Goal: Transaction & Acquisition: Purchase product/service

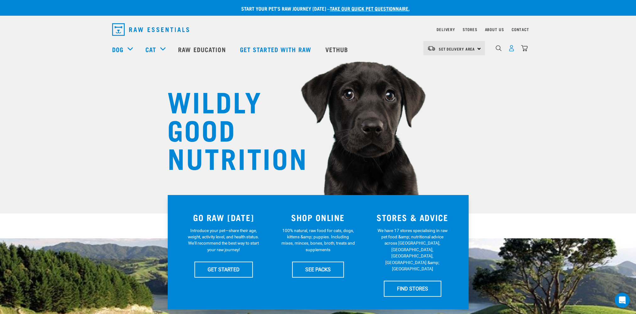
click at [510, 50] on img "dropdown navigation" at bounding box center [511, 48] width 7 height 7
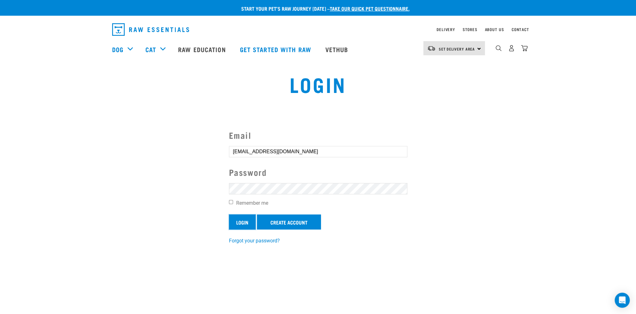
click at [242, 220] on input "Login" at bounding box center [242, 222] width 27 height 15
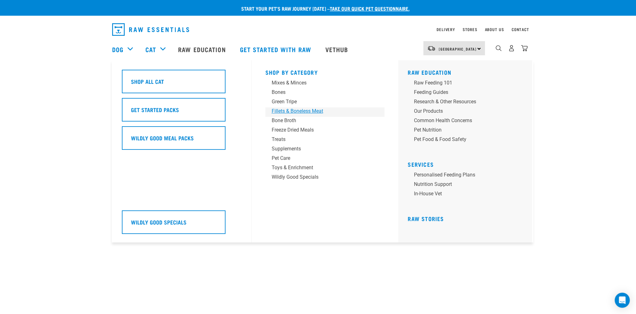
click at [282, 110] on div "Fillets & Boneless Meat" at bounding box center [321, 111] width 98 height 8
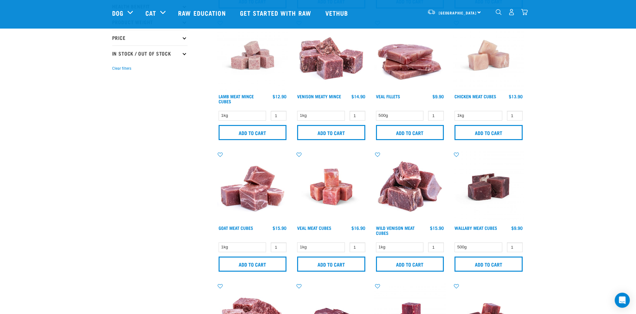
scroll to position [220, 0]
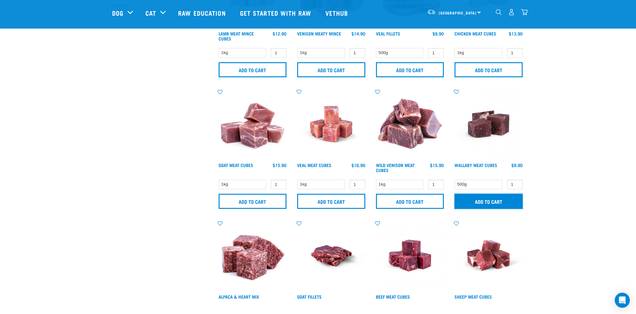
click at [496, 198] on input "Add to cart" at bounding box center [488, 201] width 68 height 15
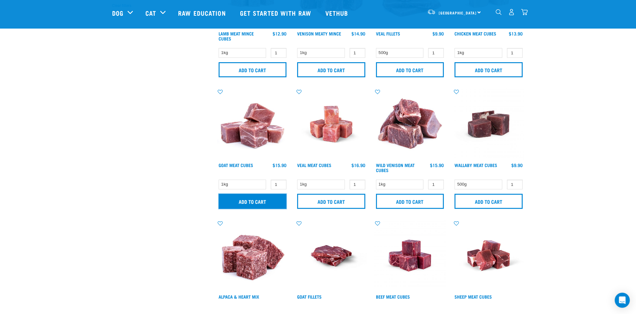
click at [256, 200] on input "Add to cart" at bounding box center [253, 201] width 68 height 15
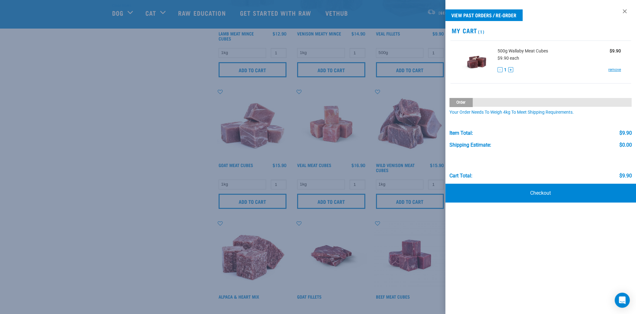
click at [162, 147] on div at bounding box center [318, 157] width 636 height 314
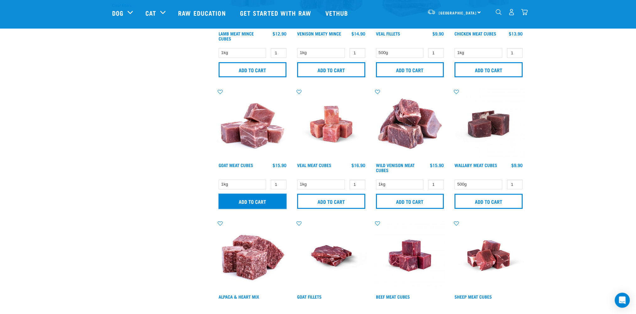
click at [267, 202] on input "Add to cart" at bounding box center [253, 201] width 68 height 15
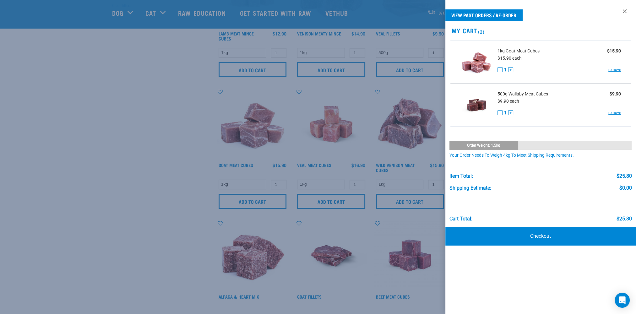
click at [132, 153] on div at bounding box center [318, 157] width 636 height 314
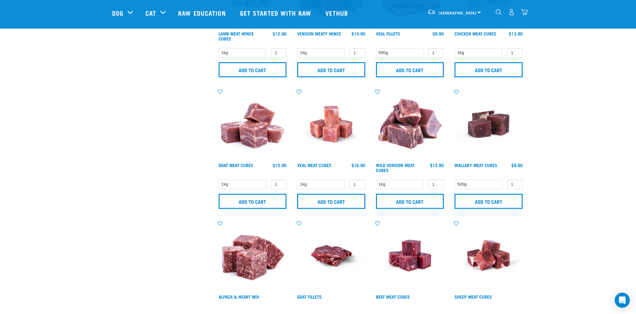
scroll to position [345, 0]
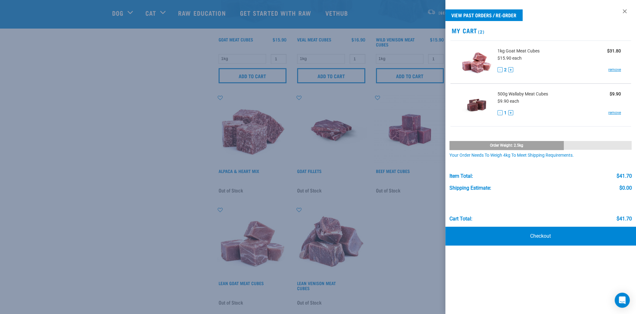
click at [109, 143] on div at bounding box center [318, 157] width 636 height 314
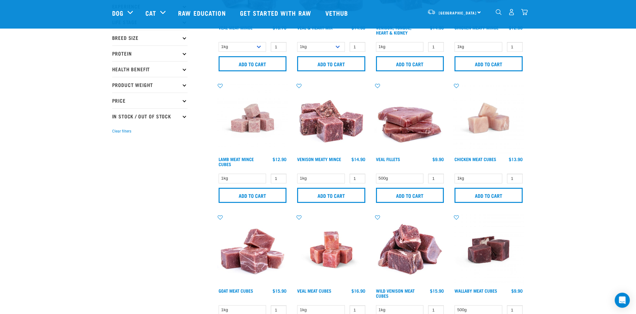
scroll to position [0, 0]
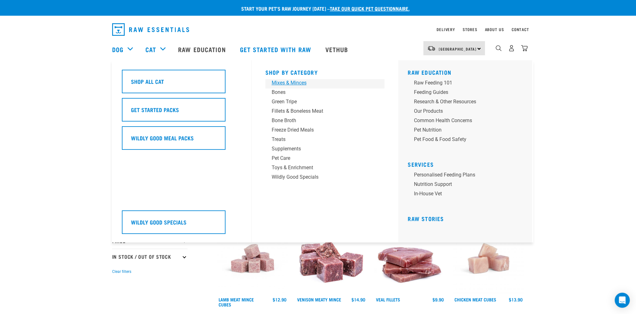
click at [282, 82] on div "Mixes & Minces" at bounding box center [321, 83] width 98 height 8
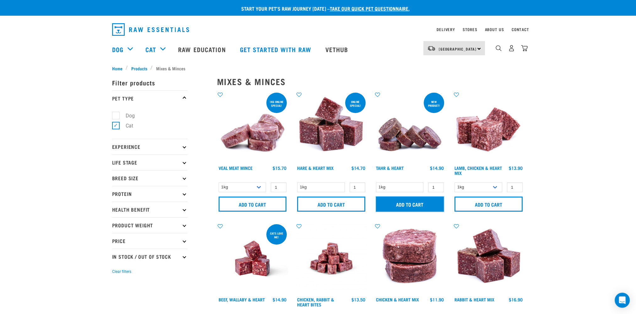
click at [405, 203] on input "Add to cart" at bounding box center [410, 204] width 68 height 15
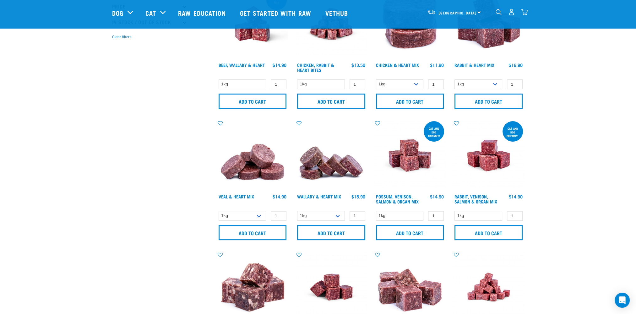
scroll to position [220, 0]
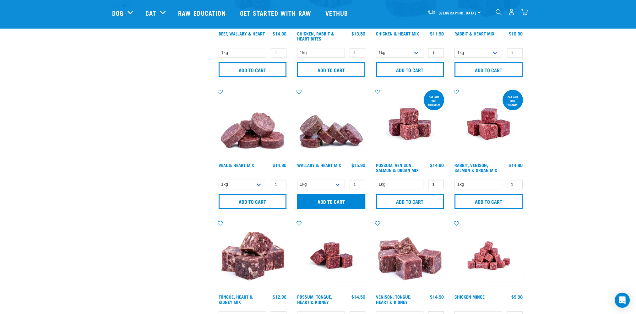
click at [0, 0] on div at bounding box center [0, 0] width 0 height 0
click at [330, 203] on input "Add to cart" at bounding box center [331, 201] width 68 height 15
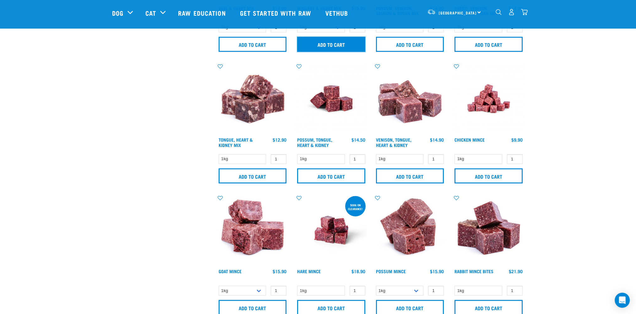
scroll to position [408, 0]
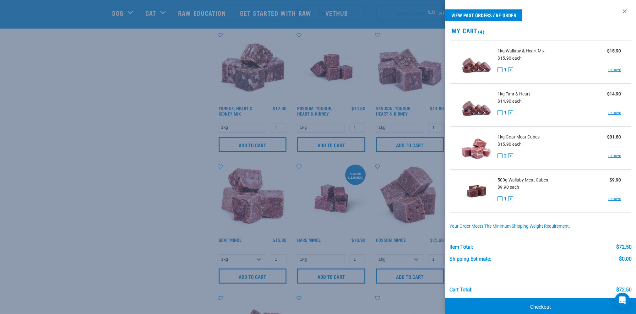
click at [101, 220] on div at bounding box center [318, 157] width 636 height 314
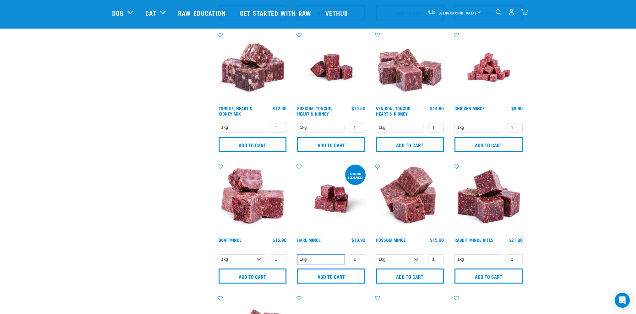
click at [329, 259] on select "1kg" at bounding box center [321, 259] width 48 height 10
click at [328, 259] on select "1kg" at bounding box center [321, 259] width 48 height 10
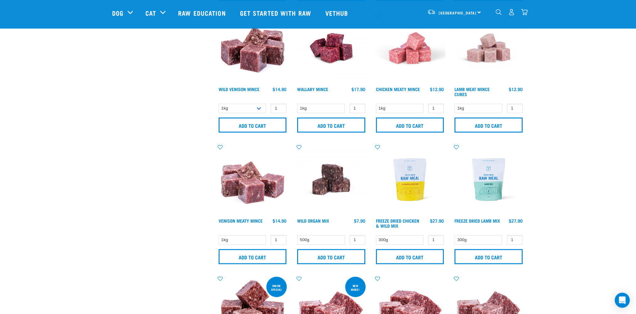
scroll to position [722, 0]
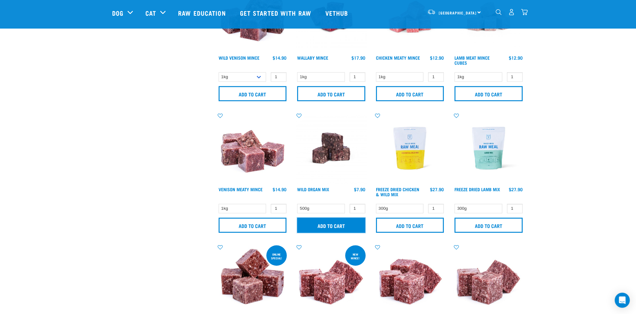
click at [332, 227] on input "Add to cart" at bounding box center [331, 225] width 68 height 15
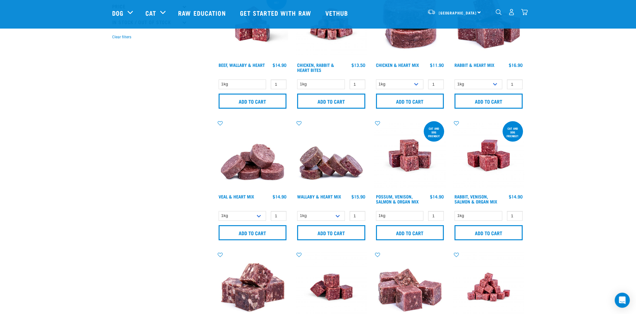
scroll to position [0, 0]
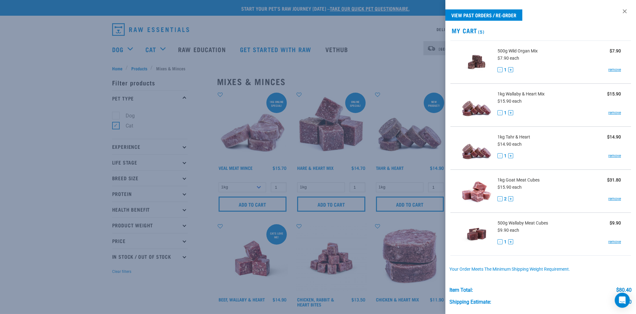
click at [31, 56] on div at bounding box center [318, 157] width 636 height 314
